Goal: Check status: Check status

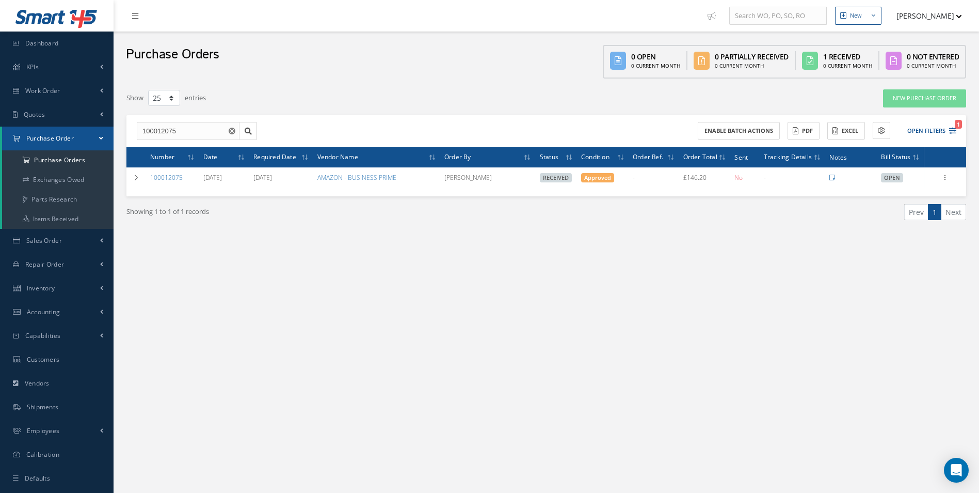
select select "25"
click at [231, 130] on icon "Reset" at bounding box center [232, 131] width 7 height 7
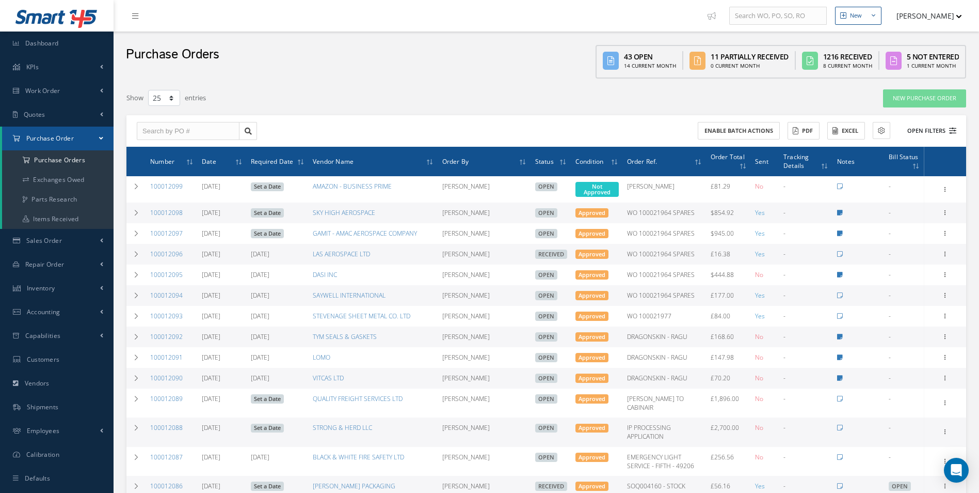
click at [922, 130] on button "Open Filters" at bounding box center [927, 130] width 58 height 17
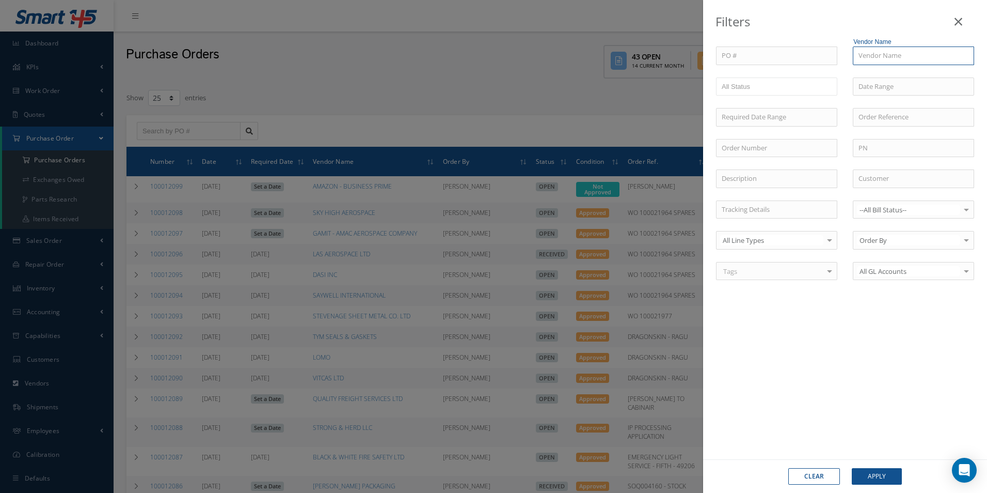
click at [891, 54] on input "text" at bounding box center [913, 55] width 121 height 19
type input "p"
type input "a"
